Goal: Communication & Community: Answer question/provide support

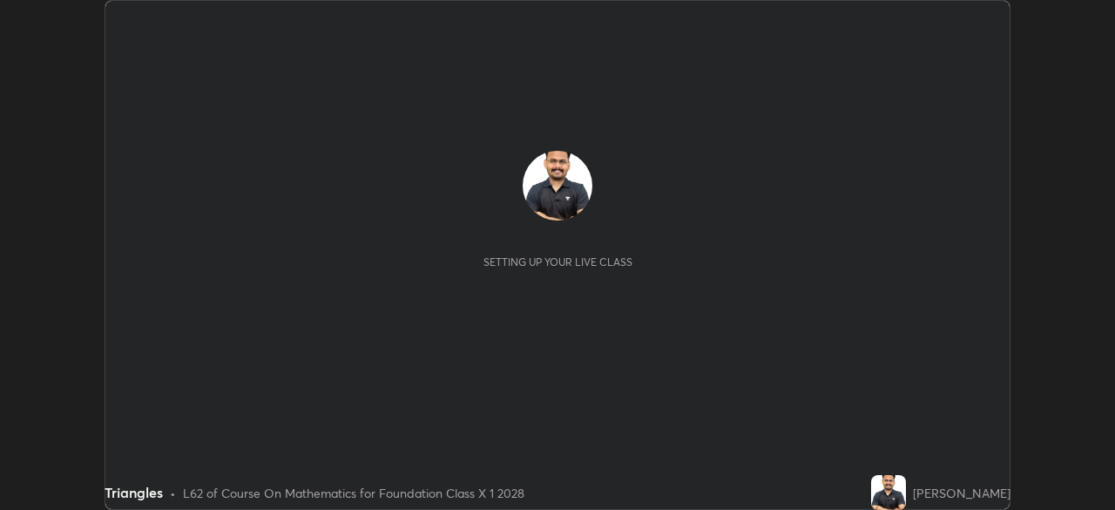
scroll to position [510, 1115]
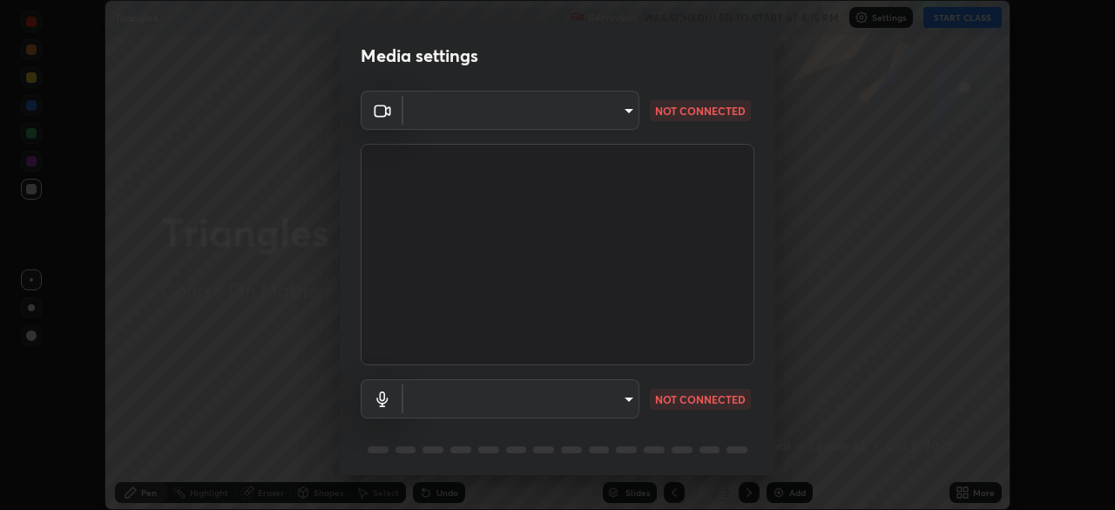
type input "68de15d3c7c539dd33a0a0d586817efffd9657a607fee3fdca6de5f810a24bd6"
type input "communications"
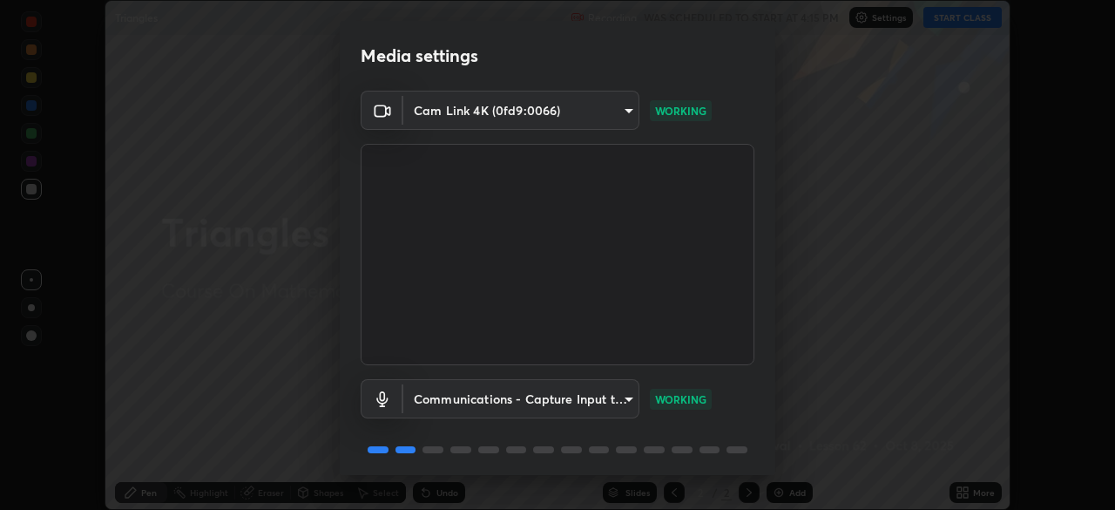
scroll to position [62, 0]
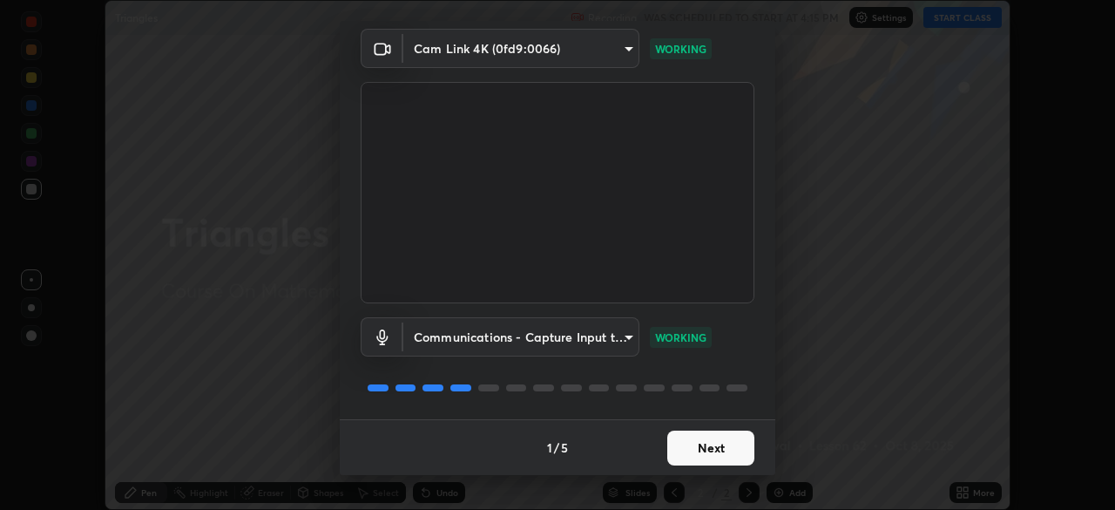
click at [699, 450] on button "Next" at bounding box center [711, 448] width 87 height 35
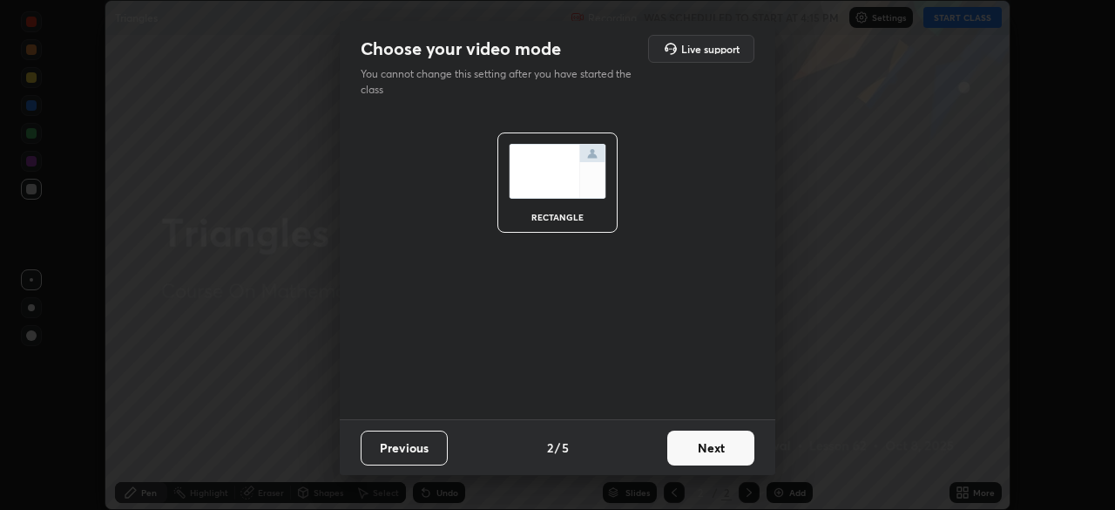
scroll to position [0, 0]
click at [697, 442] on button "Next" at bounding box center [711, 448] width 87 height 35
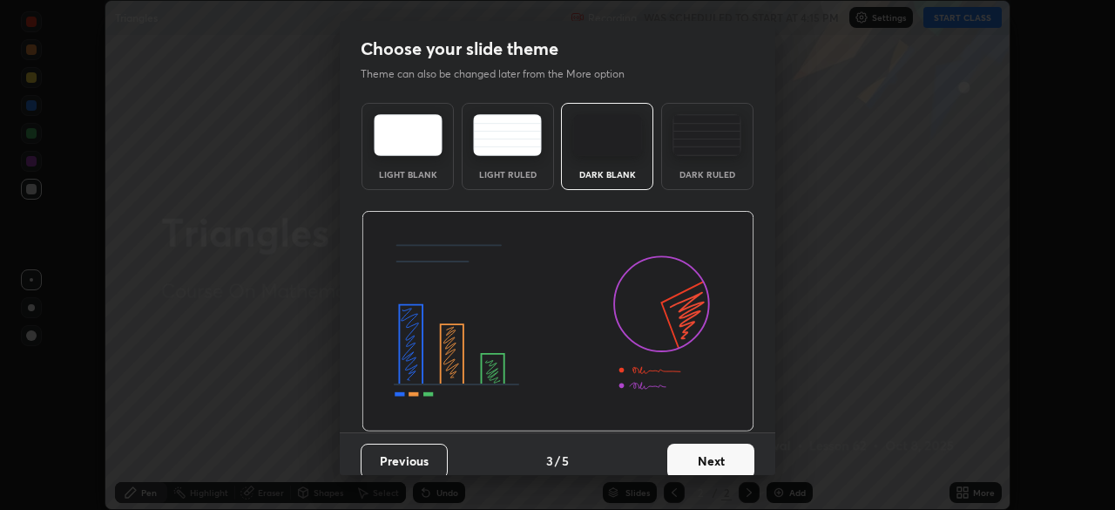
click at [709, 152] on img at bounding box center [707, 135] width 69 height 42
click at [706, 444] on button "Next" at bounding box center [711, 461] width 87 height 35
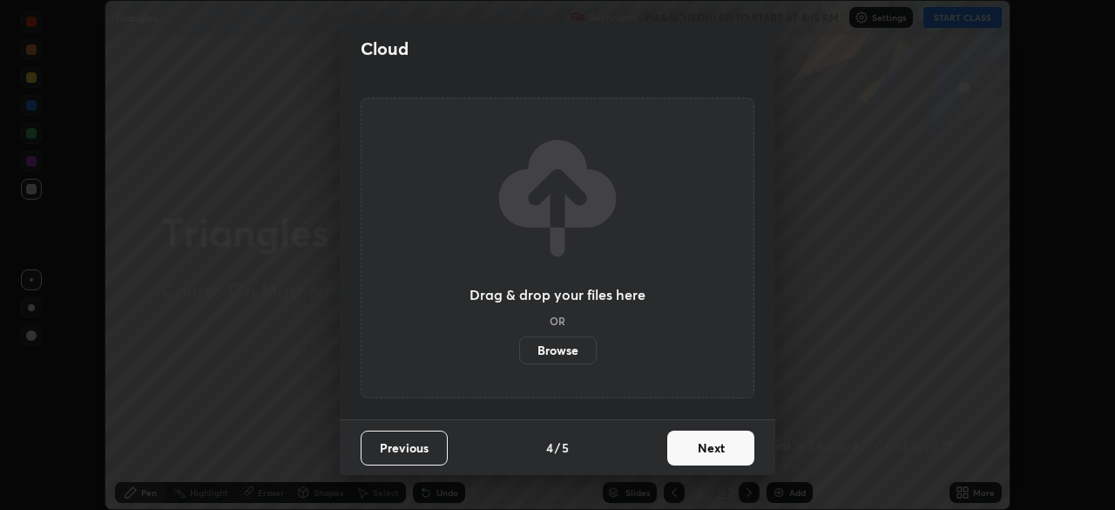
click at [712, 445] on button "Next" at bounding box center [711, 448] width 87 height 35
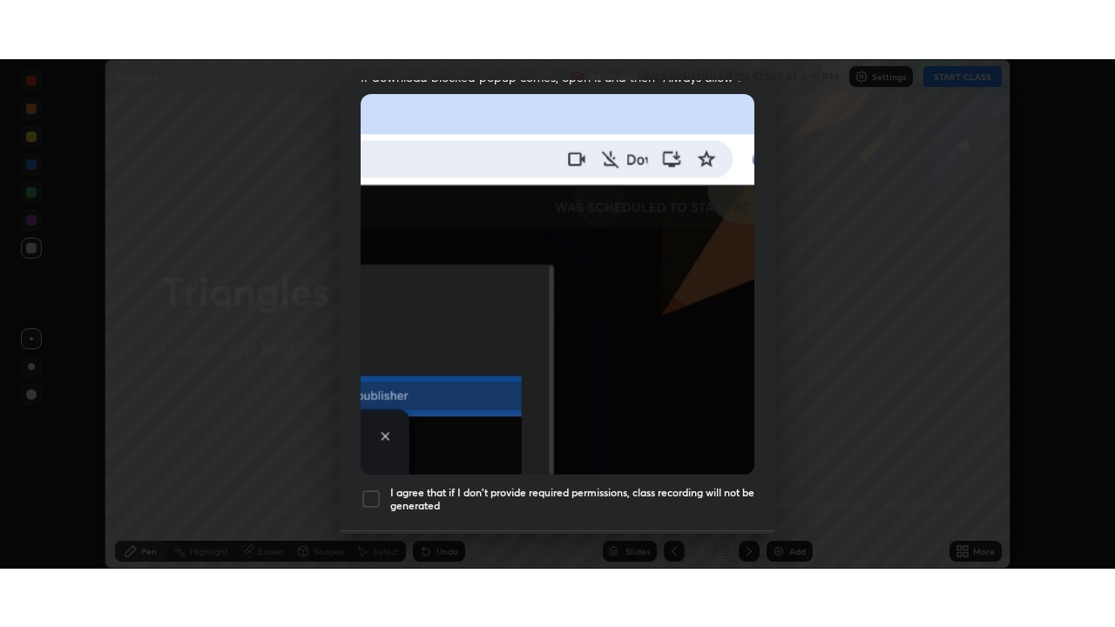
scroll to position [383, 0]
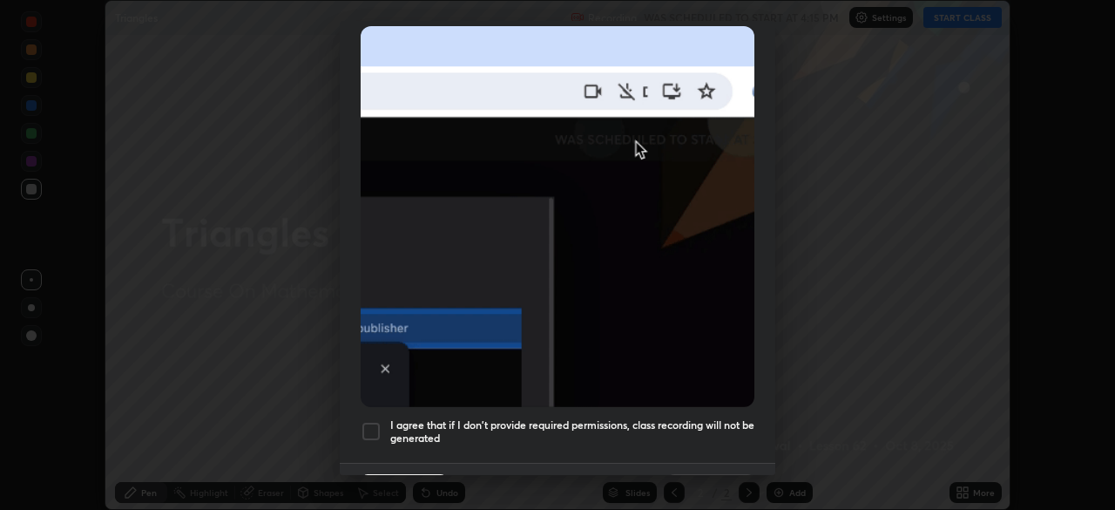
click at [387, 421] on div "I agree that if I don't provide required permissions, class recording will not …" at bounding box center [558, 431] width 394 height 21
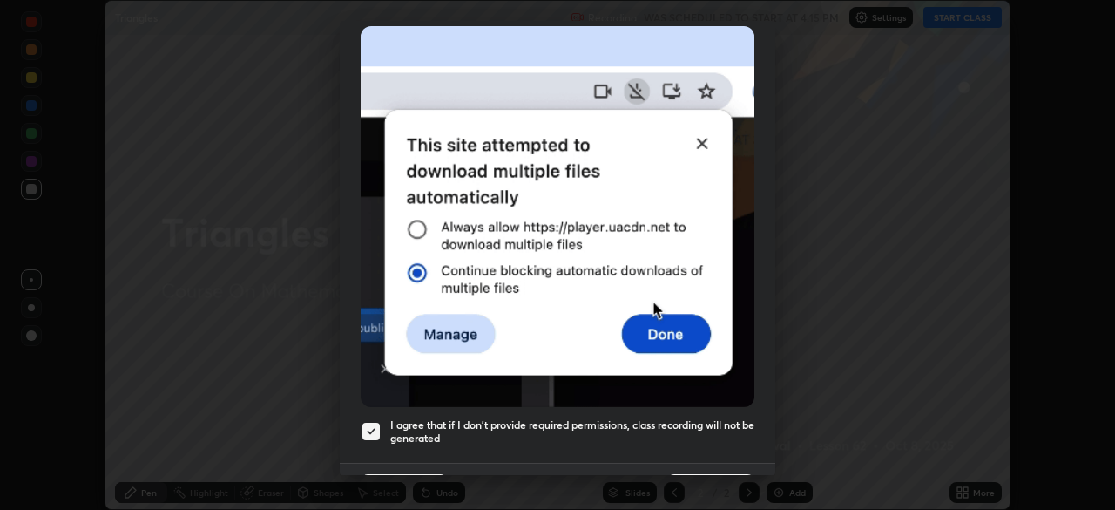
click at [691, 474] on button "Done" at bounding box center [711, 491] width 87 height 35
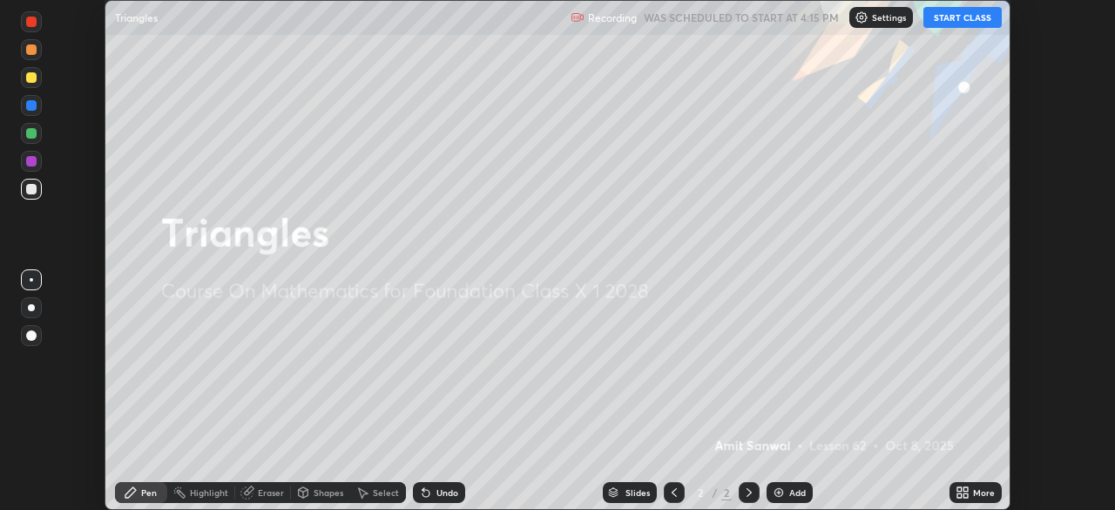
click at [966, 497] on icon at bounding box center [966, 495] width 4 height 4
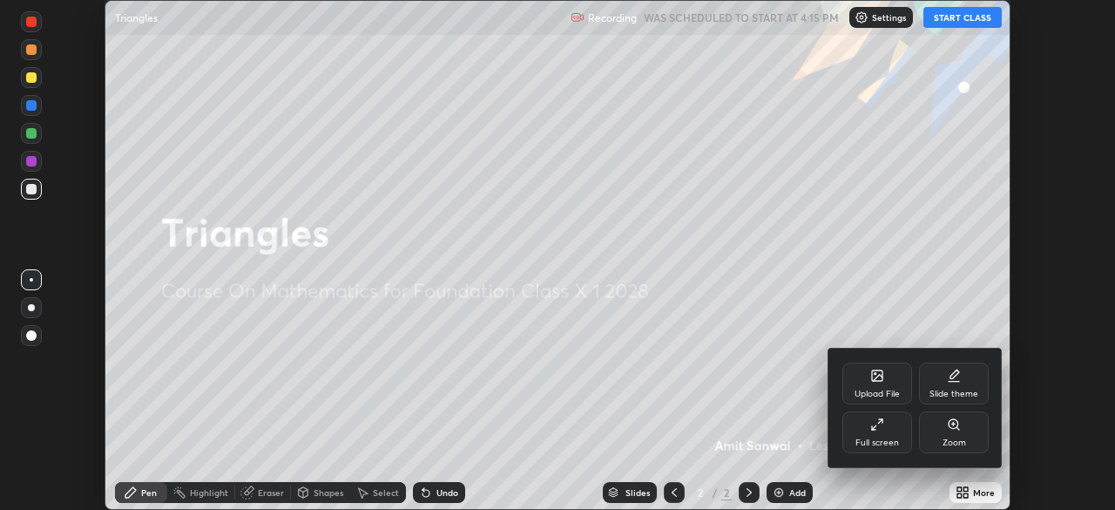
click at [883, 438] on div "Full screen" at bounding box center [878, 442] width 44 height 9
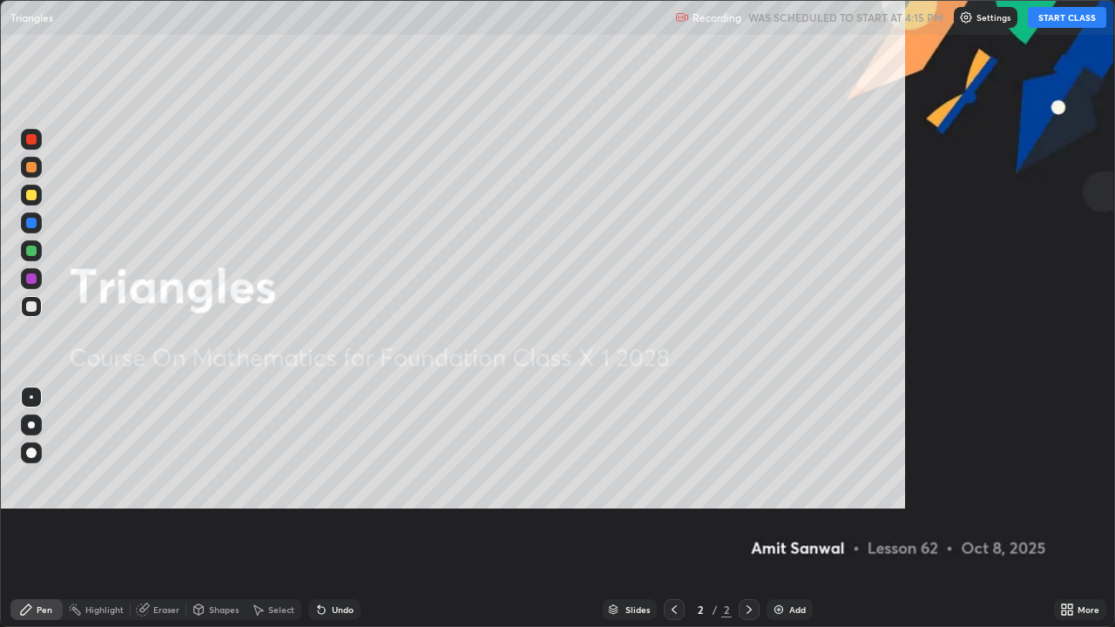
scroll to position [627, 1115]
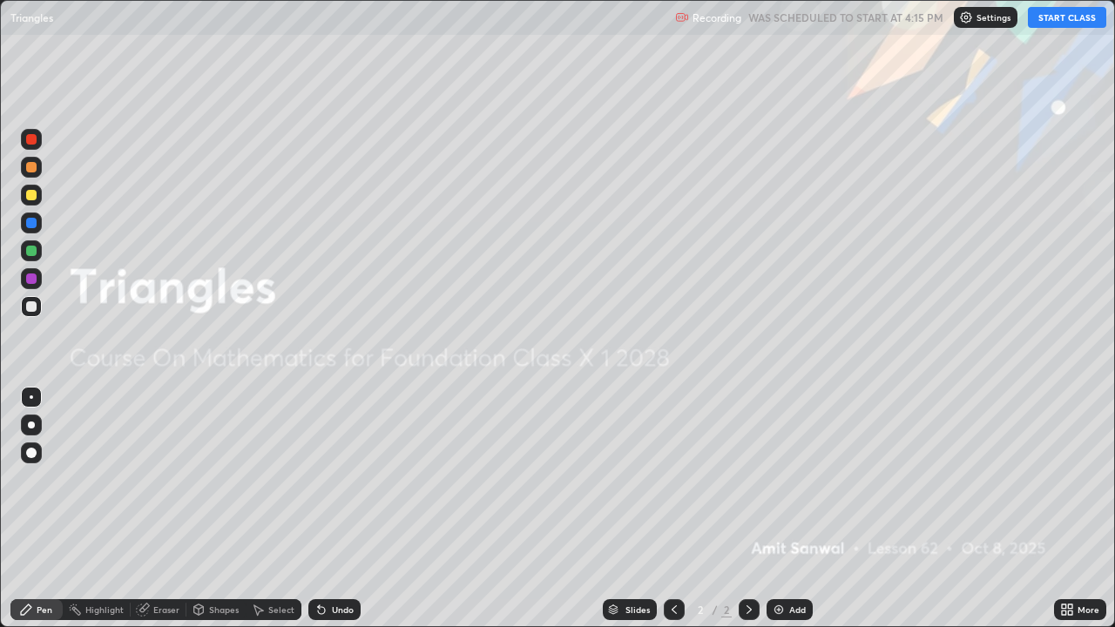
click at [794, 509] on div "Add" at bounding box center [798, 610] width 17 height 9
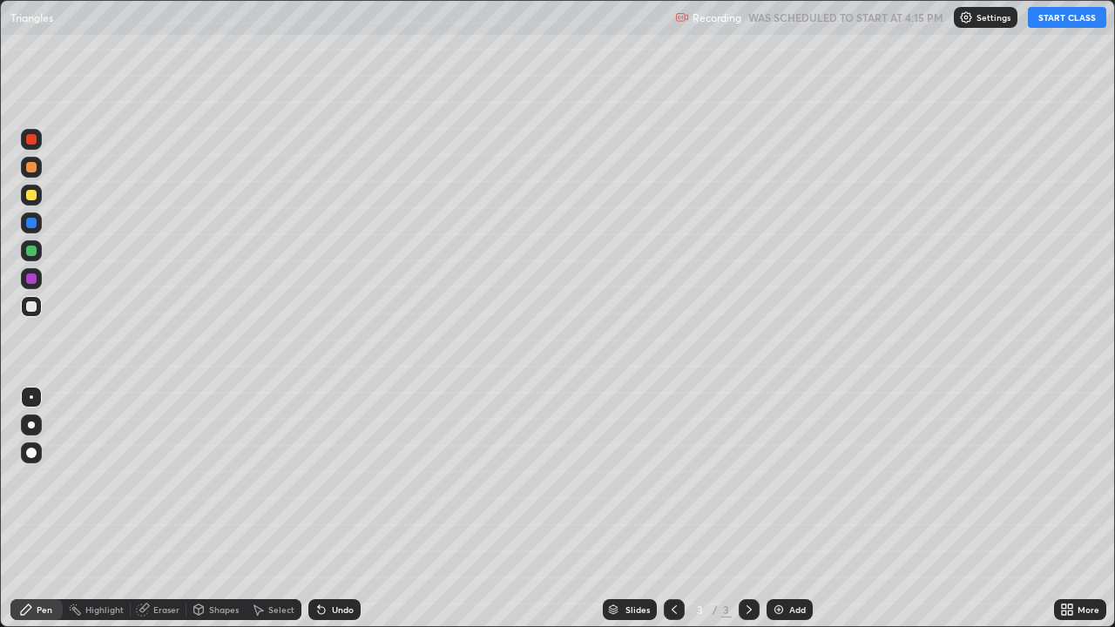
click at [784, 509] on div "Add" at bounding box center [790, 610] width 46 height 21
click at [1070, 7] on button "START CLASS" at bounding box center [1067, 17] width 78 height 21
click at [1068, 23] on button "START CLASS" at bounding box center [1067, 17] width 78 height 21
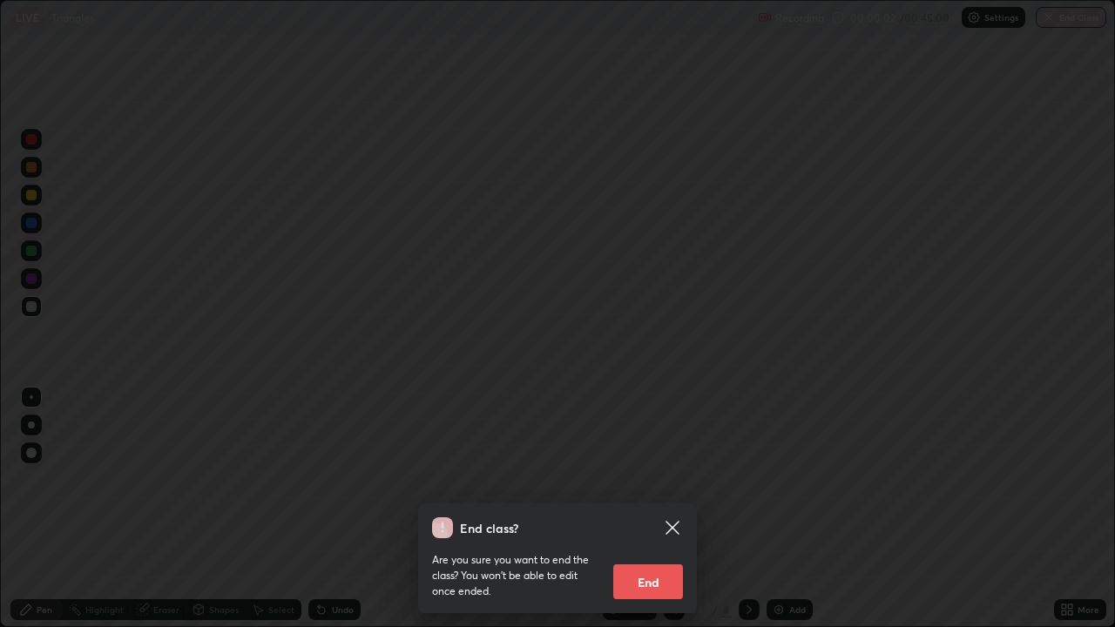
click at [680, 509] on icon at bounding box center [672, 528] width 21 height 21
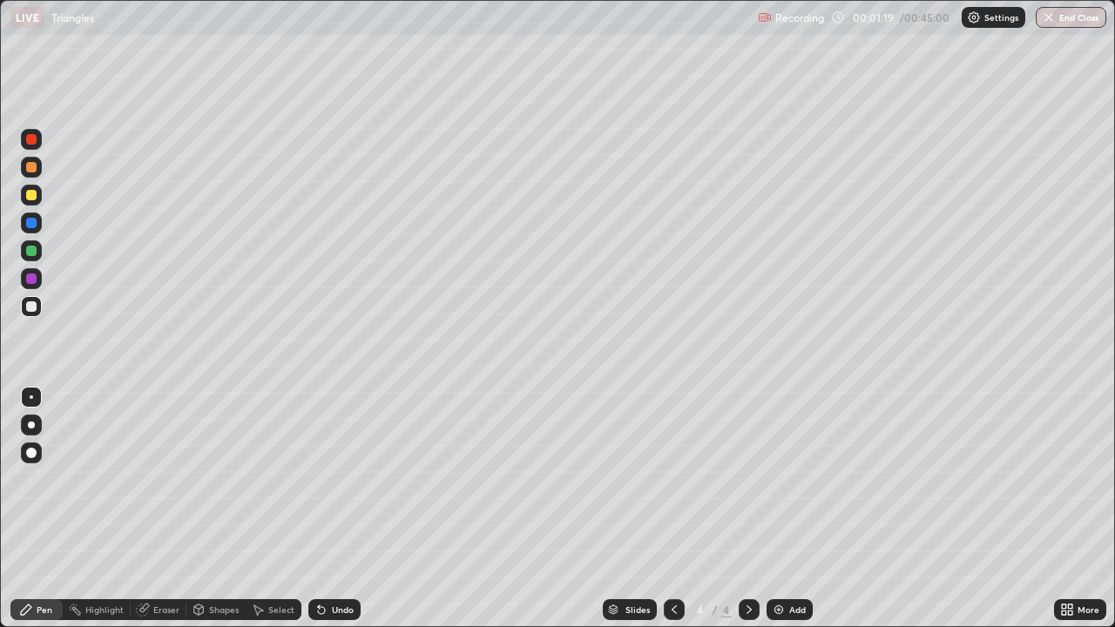
click at [153, 509] on div "Eraser" at bounding box center [166, 610] width 26 height 9
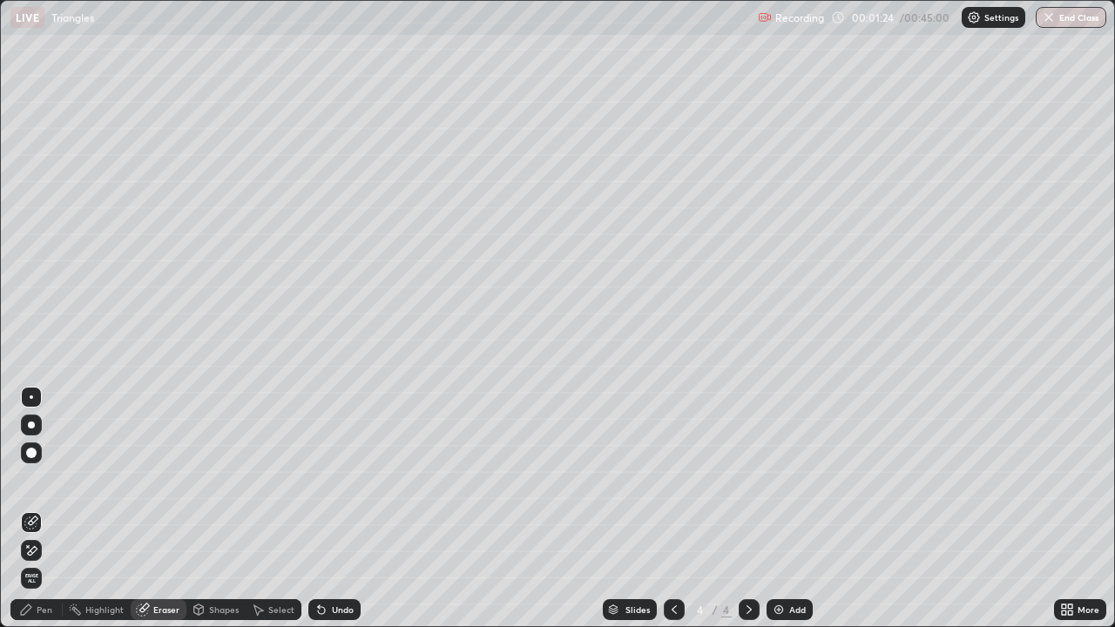
click at [49, 509] on div "Pen" at bounding box center [36, 610] width 52 height 21
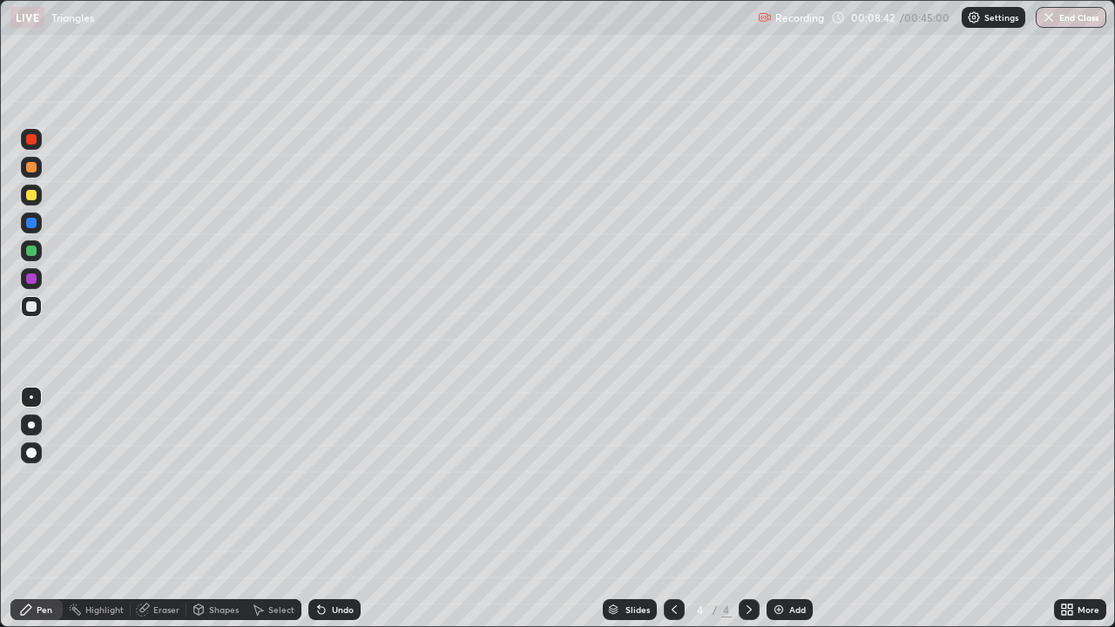
click at [35, 193] on div at bounding box center [31, 195] width 10 height 10
click at [27, 226] on div at bounding box center [31, 223] width 10 height 10
click at [31, 252] on div at bounding box center [31, 251] width 10 height 10
click at [790, 509] on div "Add" at bounding box center [798, 610] width 17 height 9
click at [31, 200] on div at bounding box center [31, 195] width 10 height 10
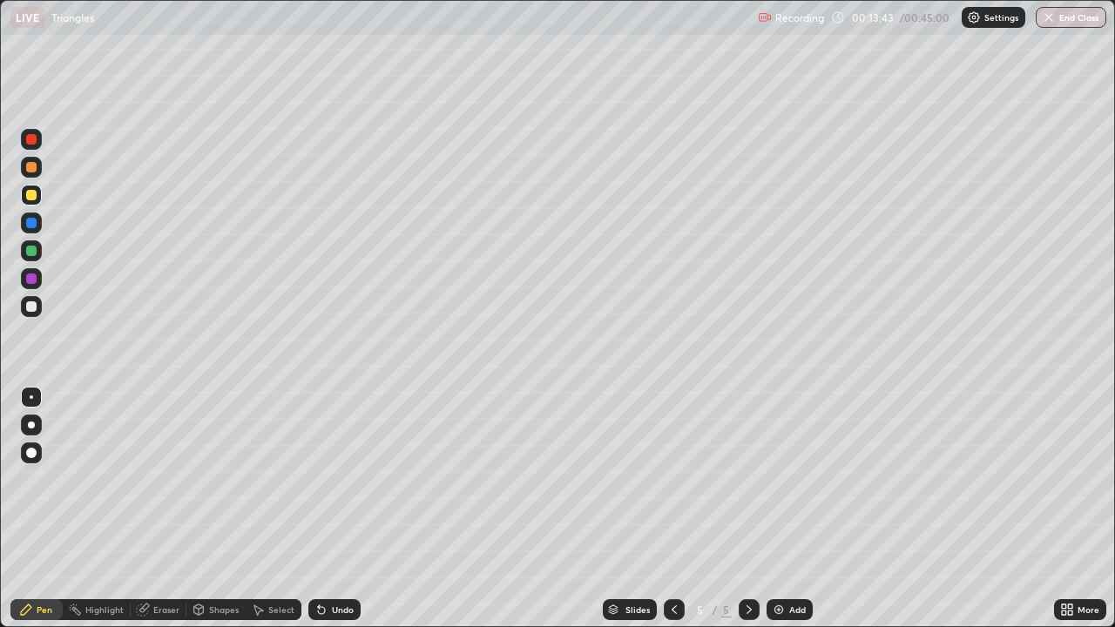
click at [36, 307] on div at bounding box center [31, 307] width 10 height 10
click at [675, 509] on icon at bounding box center [675, 610] width 14 height 14
click at [791, 509] on div "Add" at bounding box center [798, 610] width 17 height 9
click at [34, 193] on div at bounding box center [31, 195] width 10 height 10
click at [38, 276] on div at bounding box center [31, 278] width 21 height 21
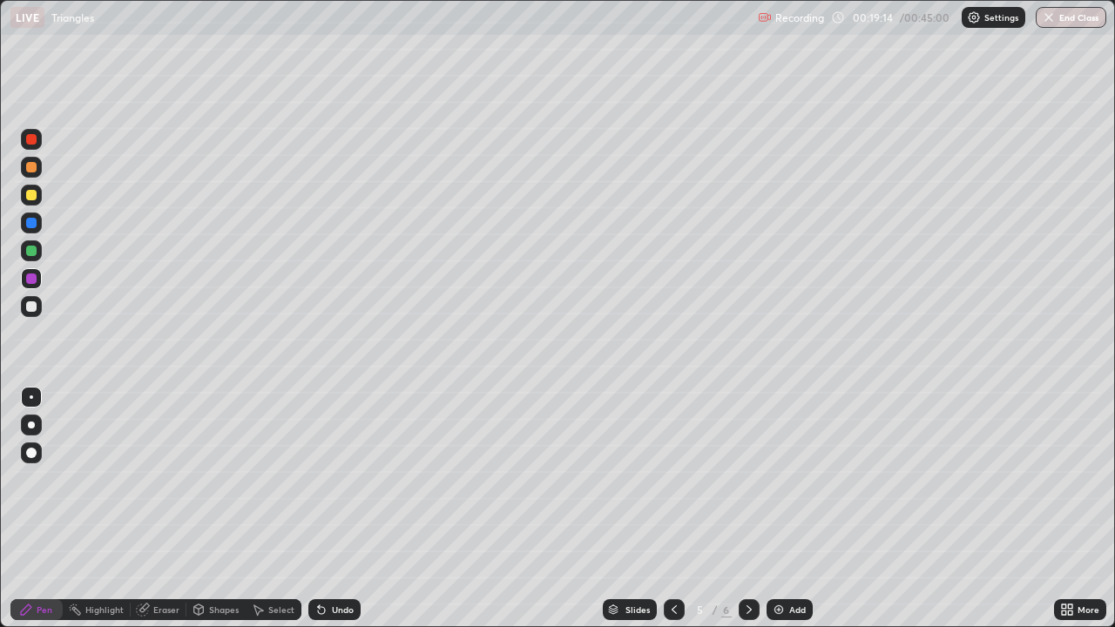
click at [34, 308] on div at bounding box center [31, 307] width 10 height 10
click at [318, 509] on icon at bounding box center [321, 610] width 7 height 7
click at [31, 144] on div at bounding box center [31, 139] width 10 height 10
click at [794, 509] on div "Add" at bounding box center [798, 610] width 17 height 9
click at [334, 509] on div "Undo" at bounding box center [343, 610] width 22 height 9
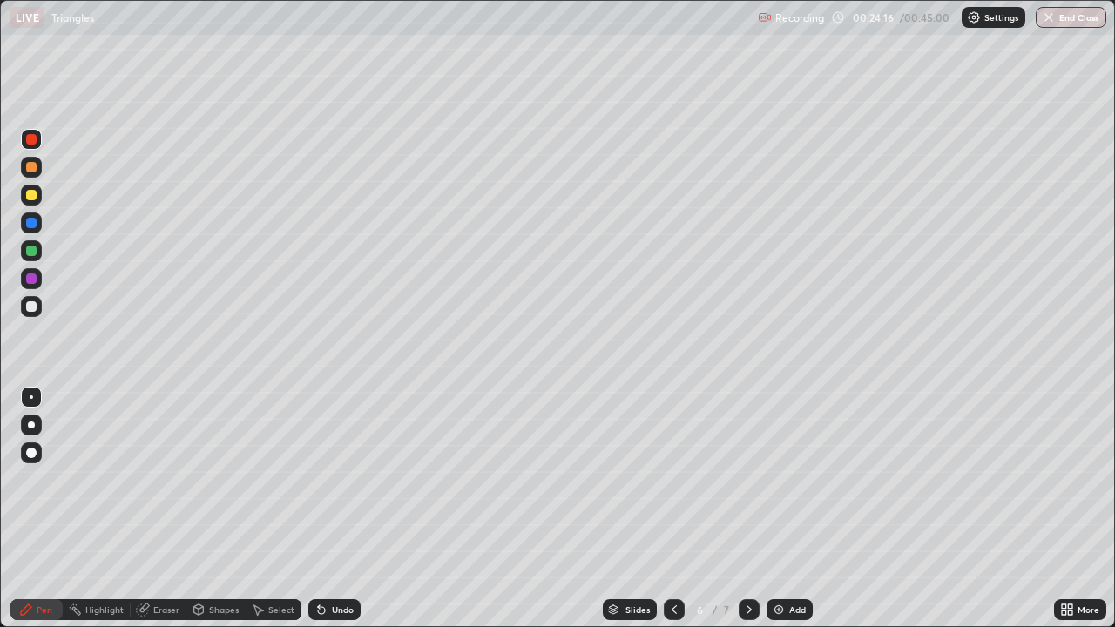
click at [786, 509] on div "Add" at bounding box center [790, 610] width 46 height 21
click at [38, 199] on div at bounding box center [31, 195] width 21 height 21
click at [36, 311] on div at bounding box center [31, 306] width 21 height 21
click at [792, 509] on div "Add" at bounding box center [798, 610] width 17 height 9
click at [34, 146] on div at bounding box center [31, 139] width 21 height 21
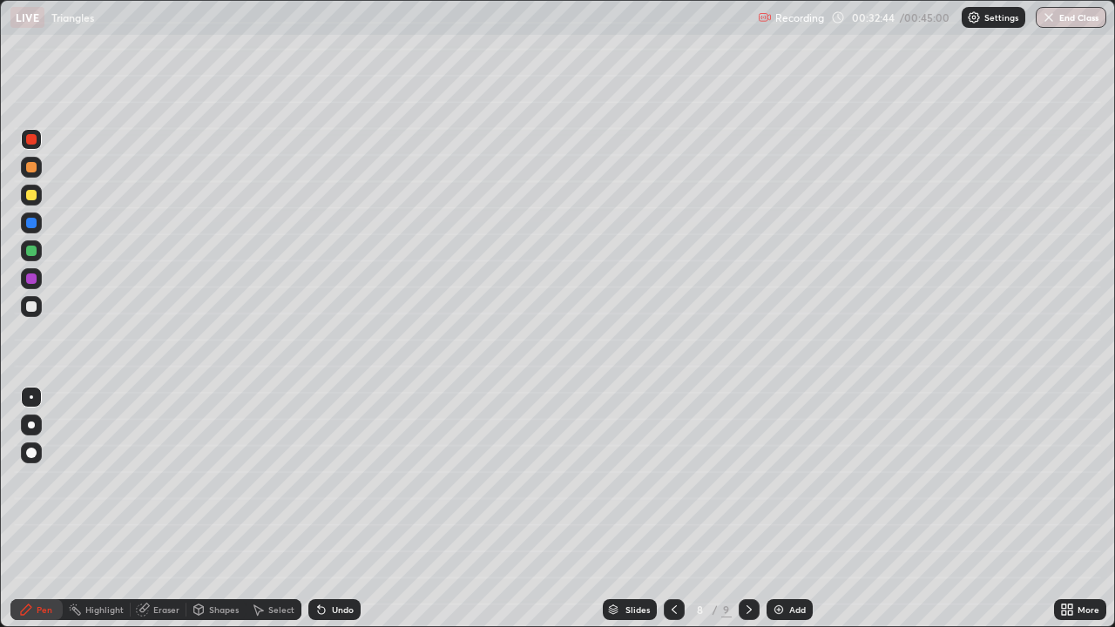
click at [36, 192] on div at bounding box center [31, 195] width 10 height 10
click at [1068, 24] on button "End Class" at bounding box center [1071, 17] width 71 height 21
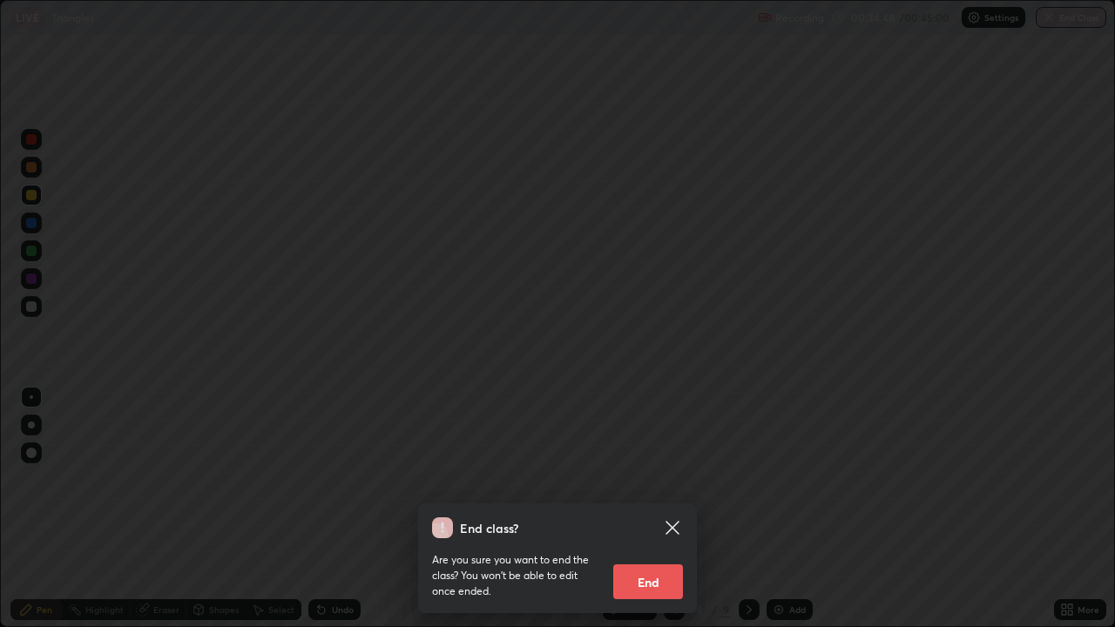
click at [673, 509] on button "End" at bounding box center [649, 582] width 70 height 35
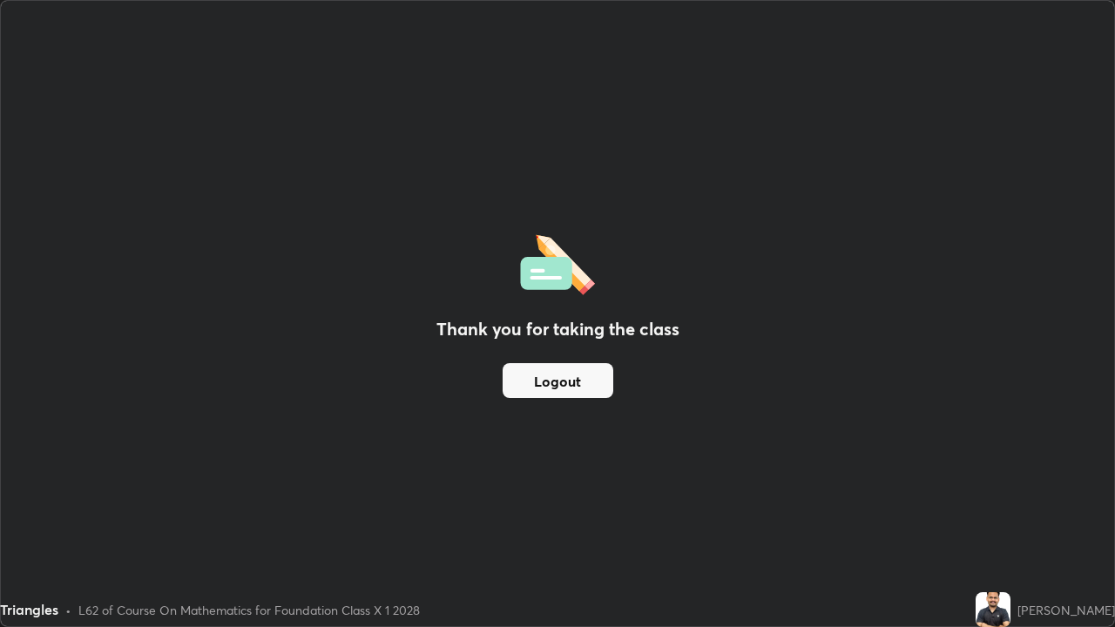
click at [552, 374] on button "Logout" at bounding box center [558, 380] width 111 height 35
click at [51, 283] on div "Thank you for taking the class Logout" at bounding box center [558, 314] width 1114 height 626
